Goal: Information Seeking & Learning: Learn about a topic

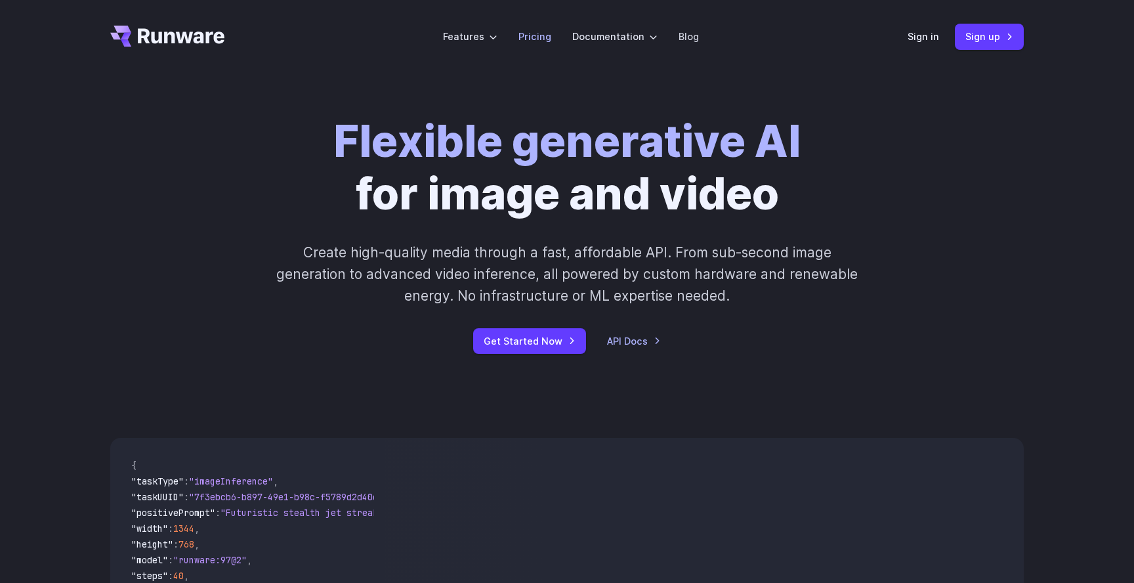
click at [532, 37] on link "Pricing" at bounding box center [534, 36] width 33 height 15
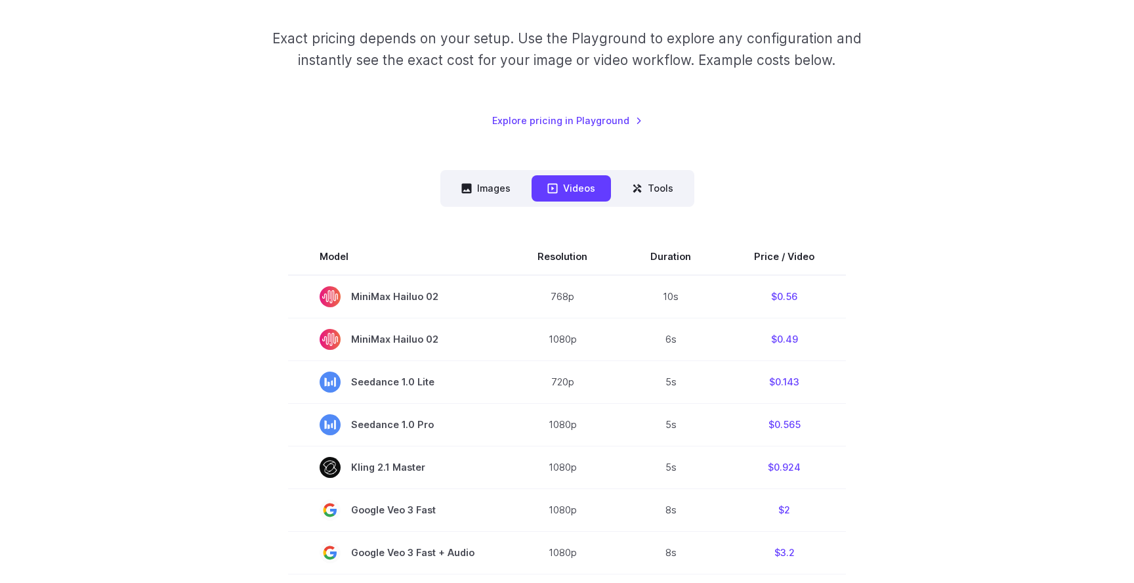
scroll to position [285, 0]
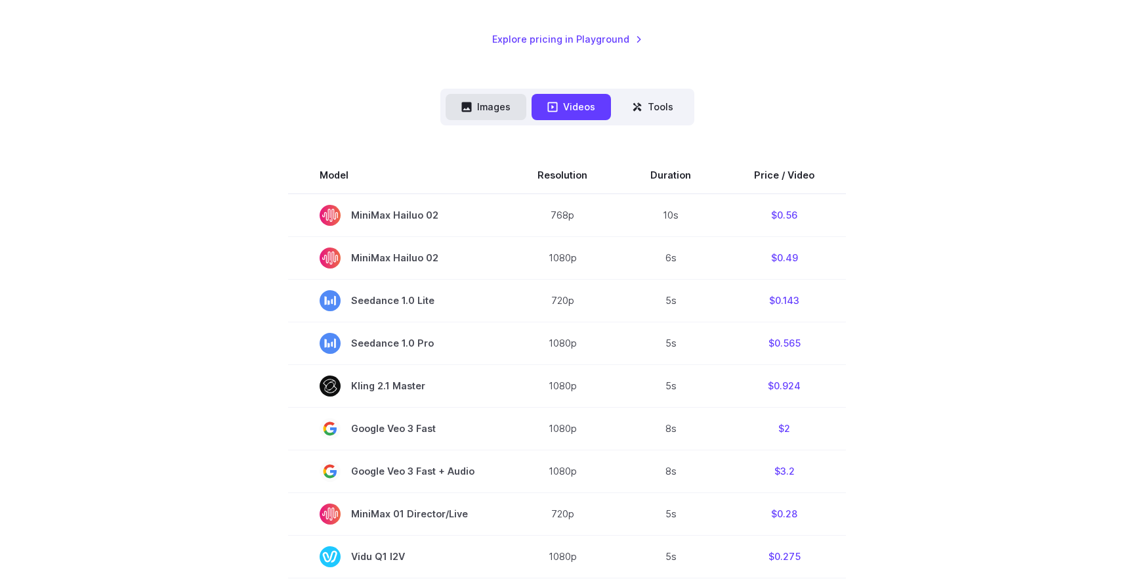
click at [491, 99] on button "Images" at bounding box center [485, 107] width 81 height 26
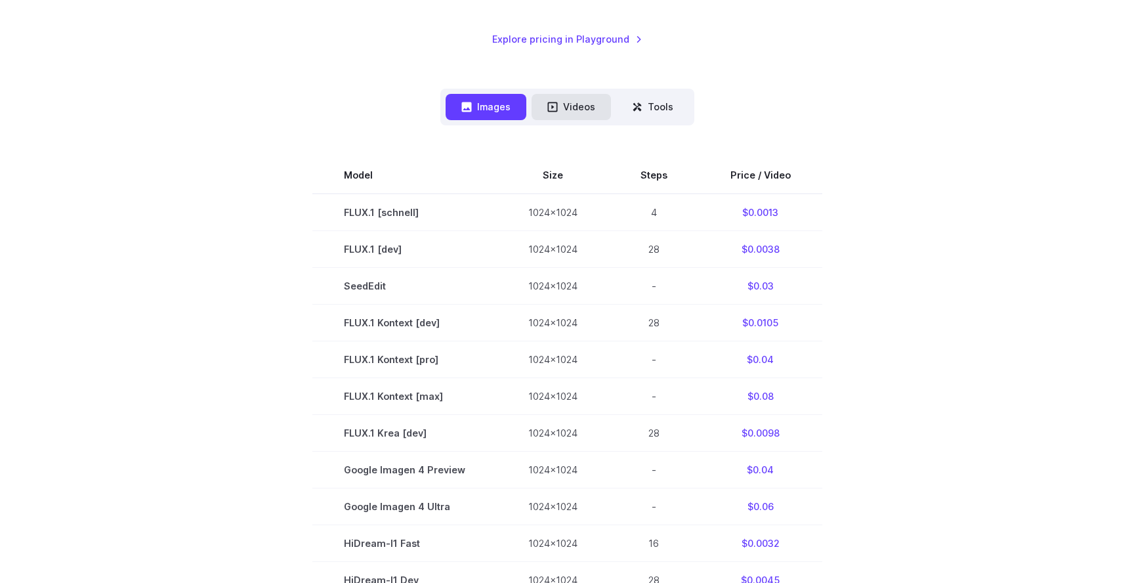
click at [583, 104] on button "Videos" at bounding box center [570, 107] width 79 height 26
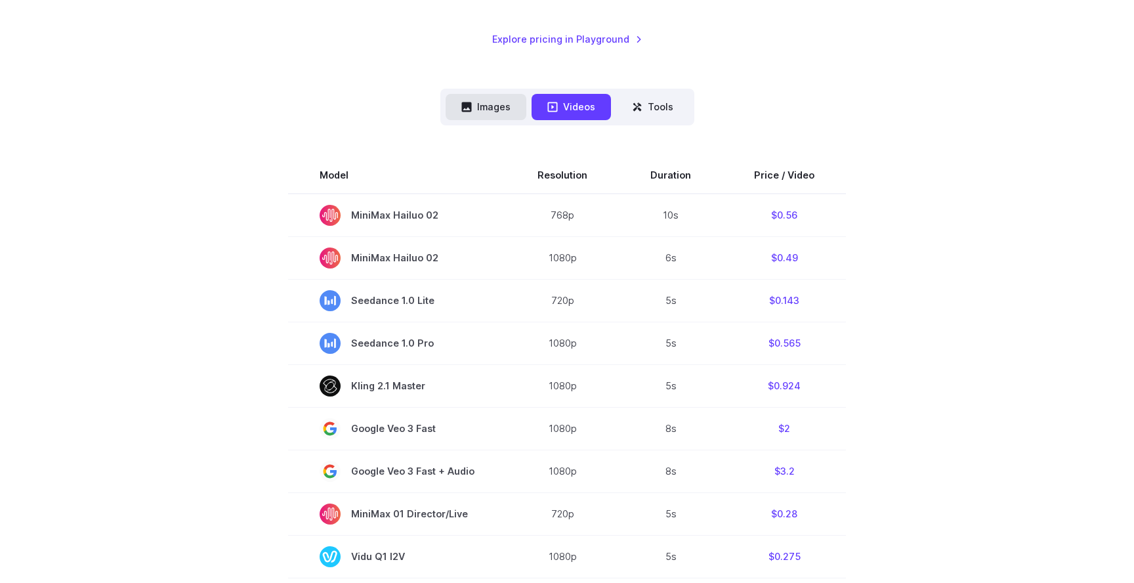
click at [512, 104] on button "Images" at bounding box center [485, 107] width 81 height 26
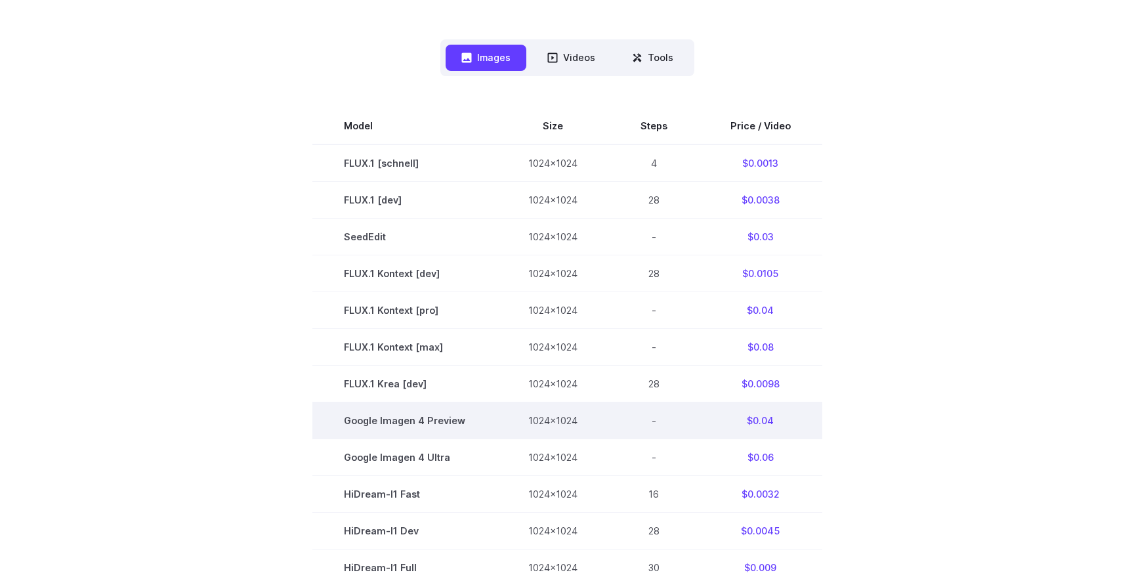
scroll to position [336, 0]
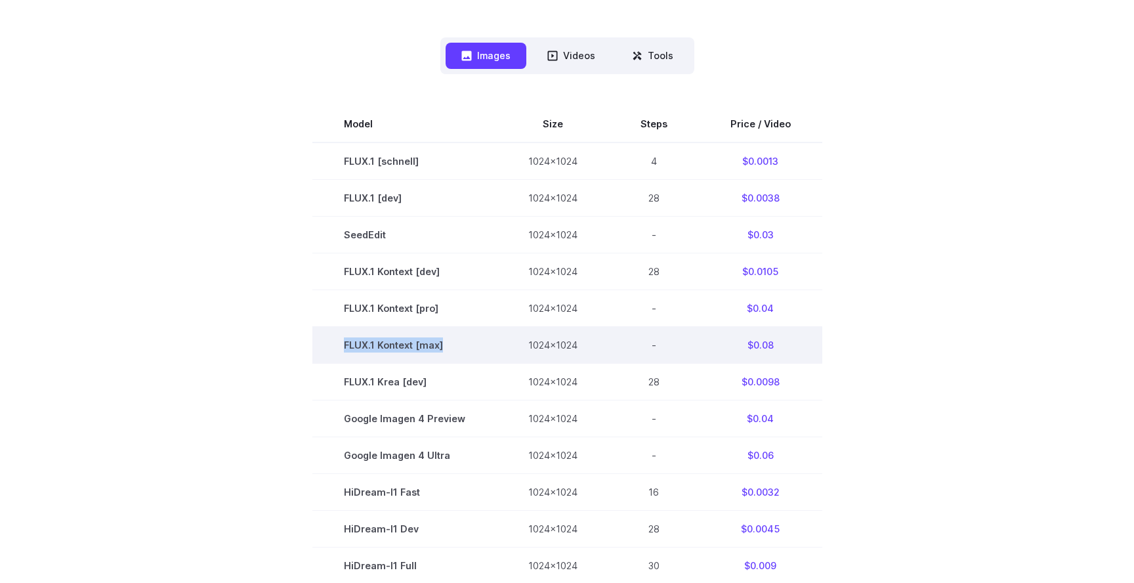
drag, startPoint x: 443, startPoint y: 345, endPoint x: 347, endPoint y: 345, distance: 96.4
click at [347, 345] on td "FLUX.1 Kontext [max]" at bounding box center [404, 344] width 184 height 37
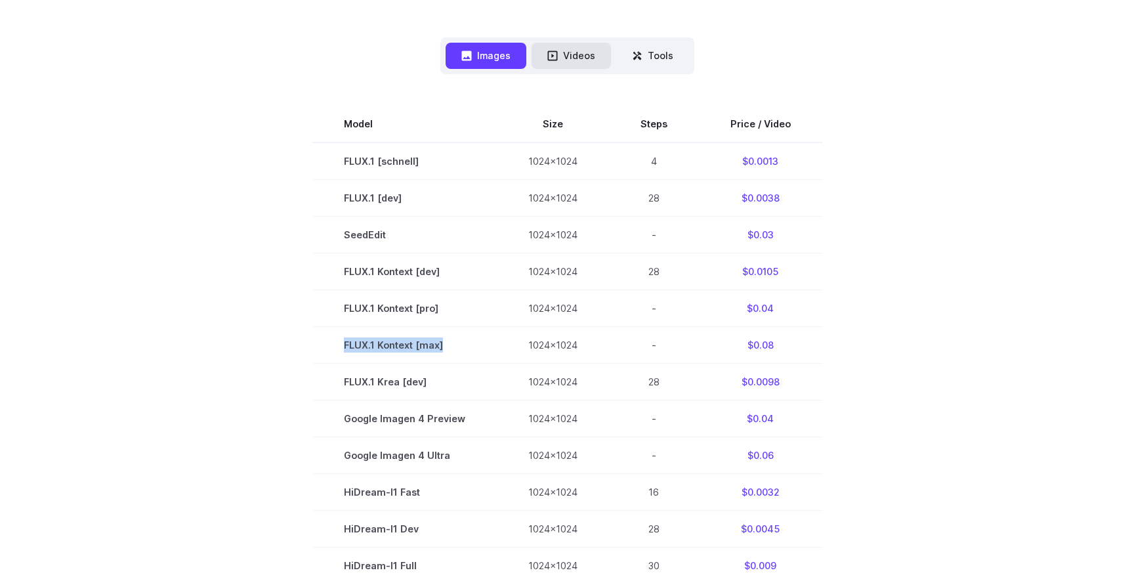
click at [574, 57] on button "Videos" at bounding box center [570, 56] width 79 height 26
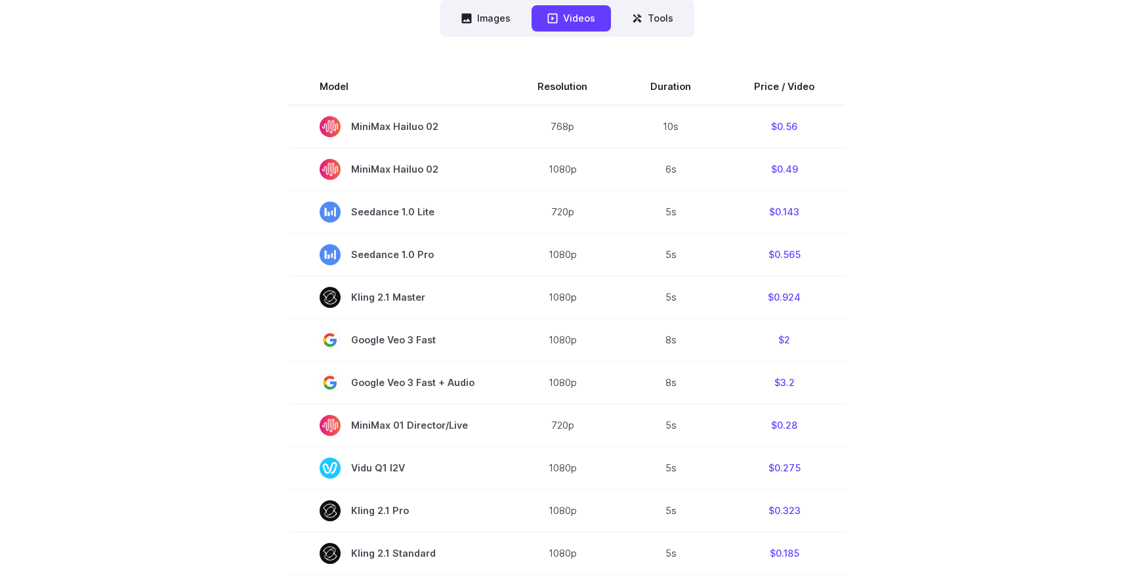
scroll to position [374, 0]
click at [503, 12] on button "Images" at bounding box center [485, 18] width 81 height 26
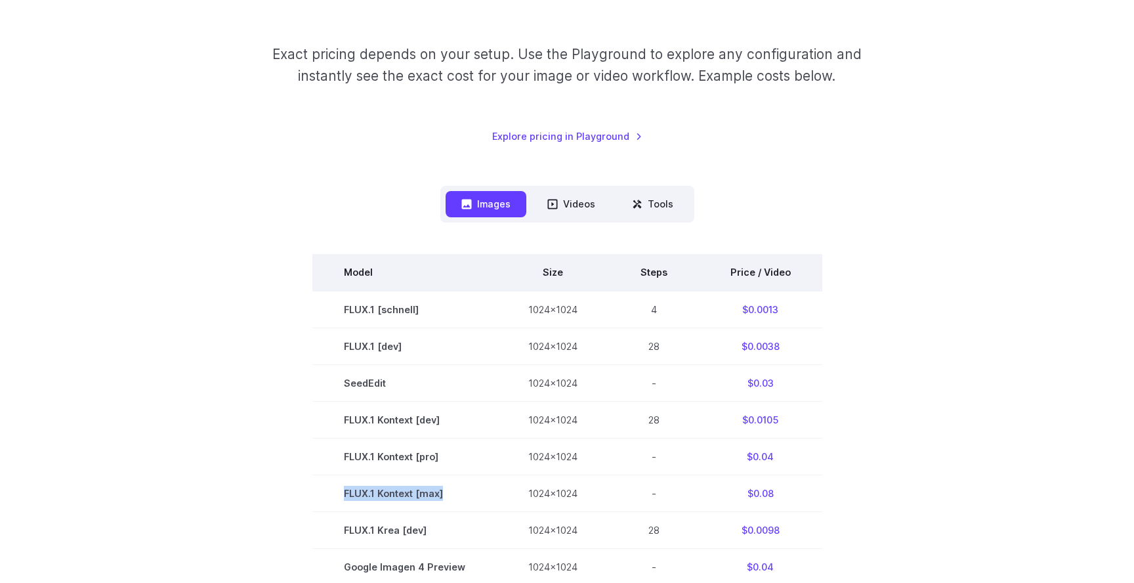
scroll to position [156, 0]
